Goal: Book appointment/travel/reservation

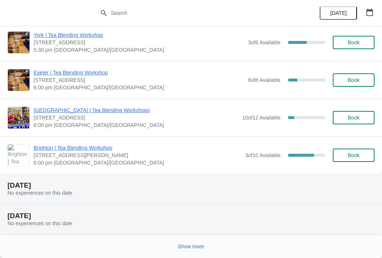
scroll to position [754, 0]
click at [192, 246] on span "Show more" at bounding box center [191, 247] width 26 height 6
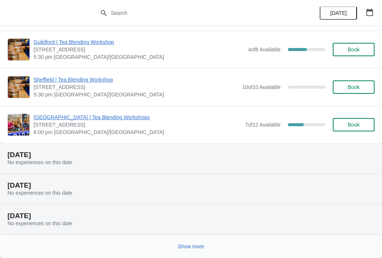
scroll to position [1653, 0]
click at [191, 245] on span "Show more" at bounding box center [191, 247] width 26 height 6
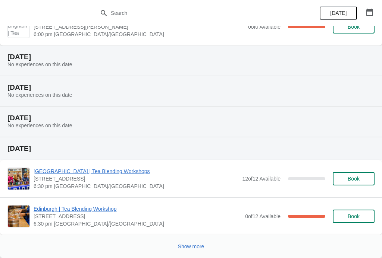
scroll to position [2438, 0]
click at [191, 244] on span "Show more" at bounding box center [191, 247] width 26 height 6
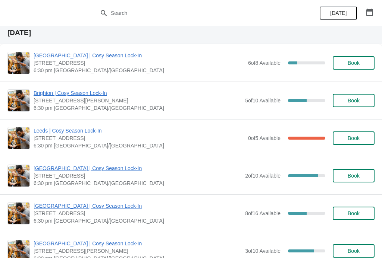
scroll to position [3578, 0]
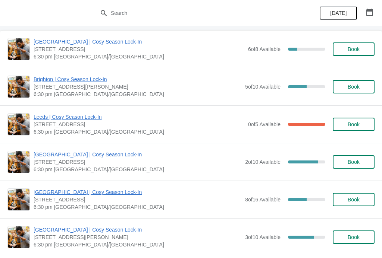
click at [355, 166] on button "Book" at bounding box center [353, 161] width 42 height 13
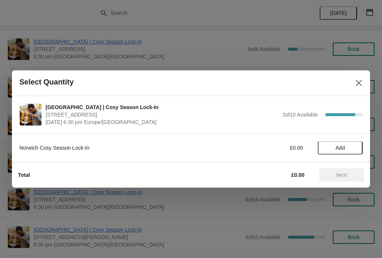
click at [343, 148] on span "Add" at bounding box center [339, 148] width 9 height 6
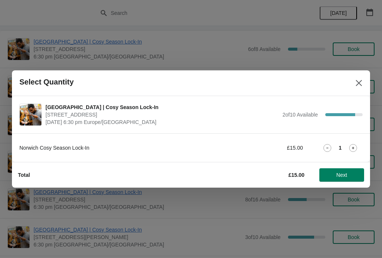
click at [357, 143] on div "Norwich Cosy Season Lock-In £15.00 1" at bounding box center [190, 147] width 343 height 13
click at [352, 147] on icon at bounding box center [353, 148] width 8 height 8
click at [344, 173] on span "Next" at bounding box center [341, 175] width 11 height 6
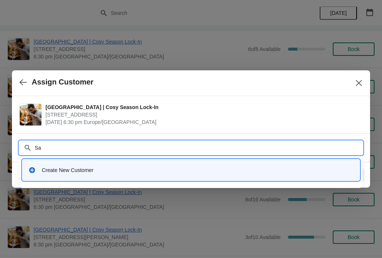
type input "S"
type input "[PERSON_NAME][EMAIL_ADDRESS][PERSON_NAME][DOMAIN_NAME]"
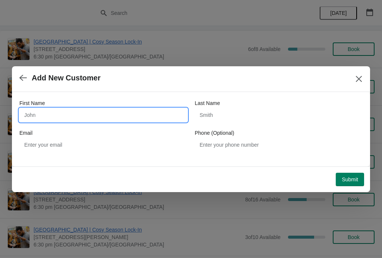
click at [127, 111] on input "First Name" at bounding box center [103, 114] width 168 height 13
type input "[PERSON_NAME]"
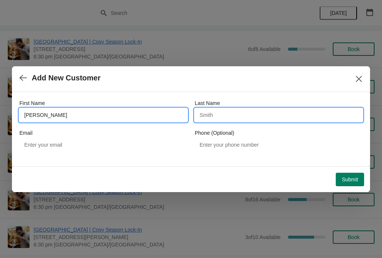
click at [264, 114] on input "Last Name" at bounding box center [278, 114] width 168 height 13
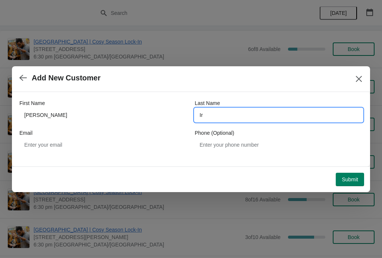
type input "I"
type input "[PERSON_NAME]"
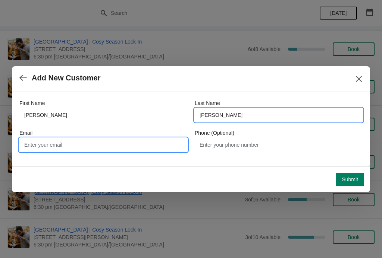
click at [147, 143] on input "Email" at bounding box center [103, 144] width 168 height 13
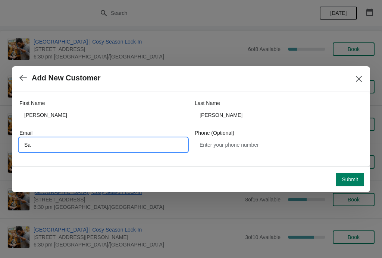
type input "S"
type input "[PERSON_NAME][EMAIL_ADDRESS][DOMAIN_NAME]"
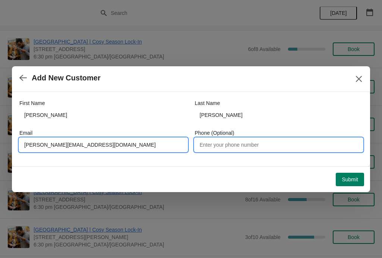
click at [251, 146] on input "Phone (Optional)" at bounding box center [278, 144] width 168 height 13
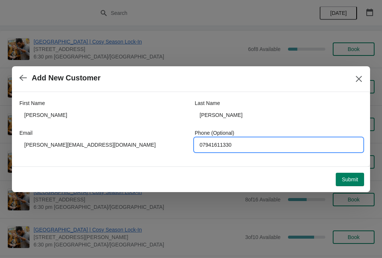
type input "07941611330"
click at [349, 180] on span "Submit" at bounding box center [349, 180] width 16 height 6
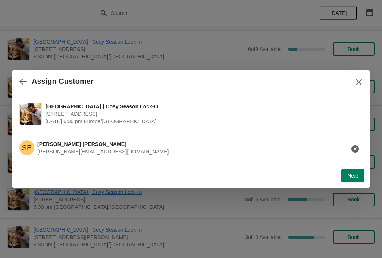
click at [352, 177] on span "Next" at bounding box center [352, 176] width 11 height 6
select select "No"
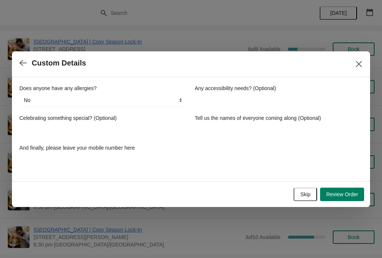
click at [149, 119] on div "Celebrating something special? (Optional)" at bounding box center [103, 117] width 168 height 7
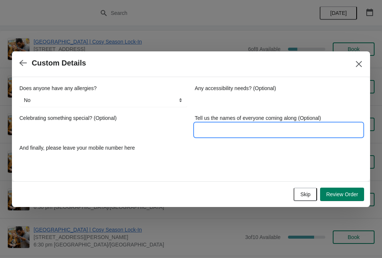
click at [244, 129] on input "Tell us the names of everyone coming along (Optional)" at bounding box center [278, 129] width 168 height 13
type input "[PERSON_NAME] and [PERSON_NAME]"
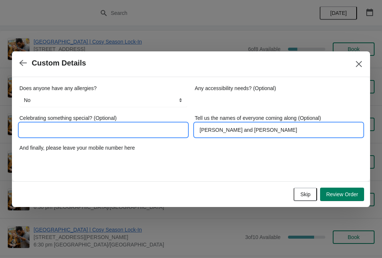
click at [126, 126] on input "Celebrating something special? (Optional)" at bounding box center [103, 129] width 168 height 13
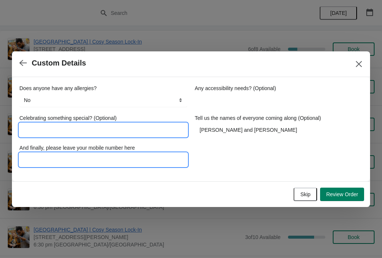
click at [85, 158] on input "And finally, please leave your mobile number here" at bounding box center [103, 159] width 168 height 13
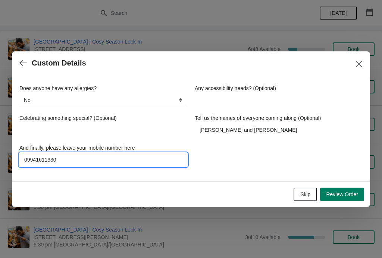
type input "09941611330"
click at [307, 158] on div "Does anyone have any allergies? No Yes, nuts Yes, wheat Yes, other No Any acces…" at bounding box center [190, 126] width 343 height 82
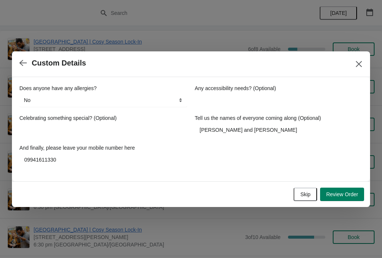
click at [344, 196] on span "Review Order" at bounding box center [342, 194] width 32 height 6
